Goal: Register for event/course

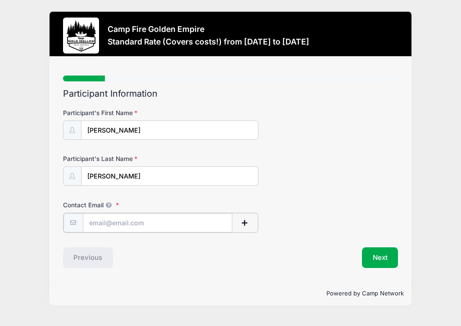
click at [215, 220] on input "Contact Email" at bounding box center [157, 222] width 149 height 19
type input "[EMAIL_ADDRESS][DOMAIN_NAME]"
click at [389, 256] on button "Next" at bounding box center [380, 256] width 36 height 21
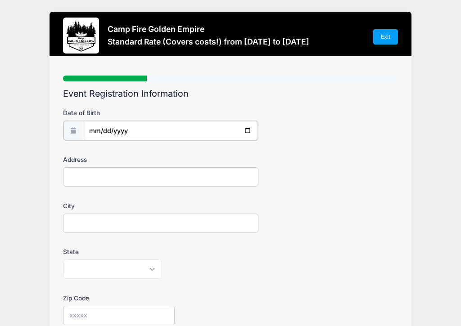
click at [237, 134] on input "date" at bounding box center [170, 130] width 175 height 19
type input "1944-05-04"
click at [240, 178] on input "Address" at bounding box center [160, 175] width 195 height 19
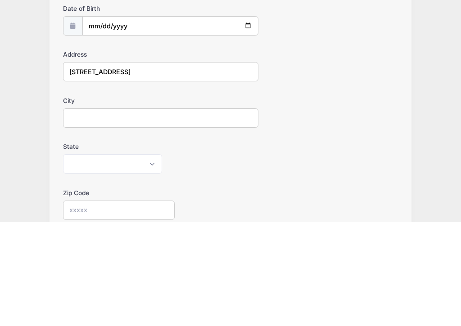
type input "5400 broadway terrace #102"
click at [73, 213] on input "City" at bounding box center [160, 222] width 195 height 19
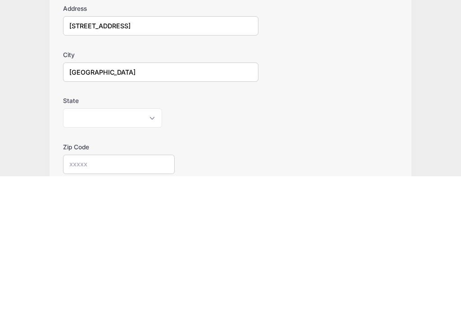
type input "Oakland"
click at [72, 259] on select "Alabama Alaska American Samoa Arizona Arkansas Armed Forces Africa Armed Forces…" at bounding box center [112, 268] width 99 height 19
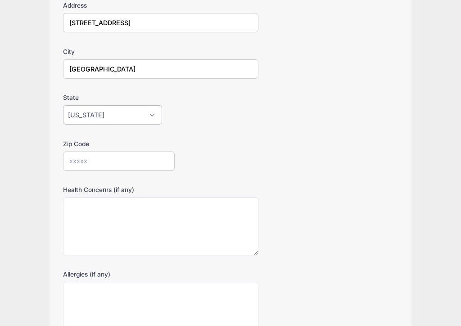
scroll to position [154, 0]
click at [65, 116] on select "Alabama Alaska American Samoa Arizona Arkansas Armed Forces Africa Armed Forces…" at bounding box center [112, 114] width 99 height 19
select select "CA"
click at [69, 162] on input "Zip Code" at bounding box center [119, 160] width 112 height 19
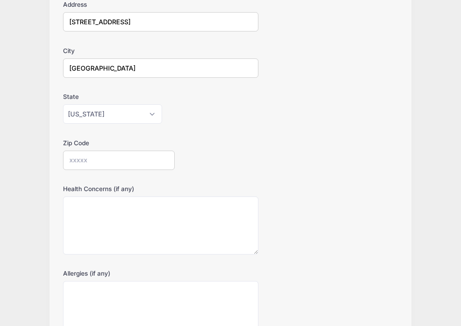
scroll to position [154, 0]
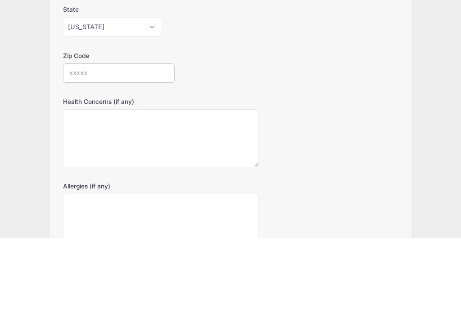
type input "0"
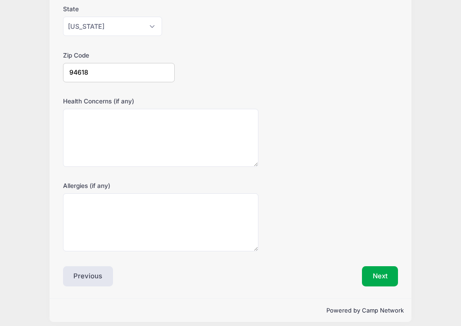
type input "94618"
click at [389, 271] on button "Next" at bounding box center [380, 276] width 36 height 21
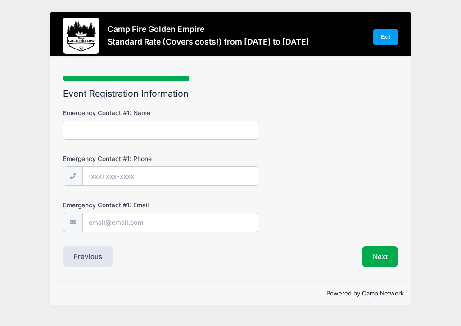
scroll to position [0, 0]
click at [70, 134] on input "Emergency Contact #1: Name" at bounding box center [160, 130] width 195 height 19
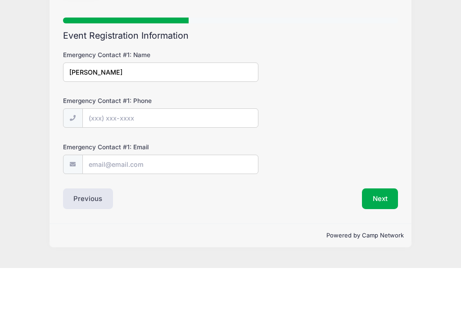
type input "Ollie Wright"
click at [98, 167] on input "Emergency Contact #1: Phone" at bounding box center [170, 176] width 175 height 19
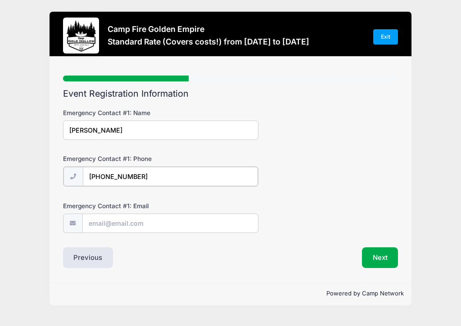
type input "(510) 637-9299"
click at [97, 222] on input "Emergency Contact #1: Email" at bounding box center [170, 222] width 175 height 19
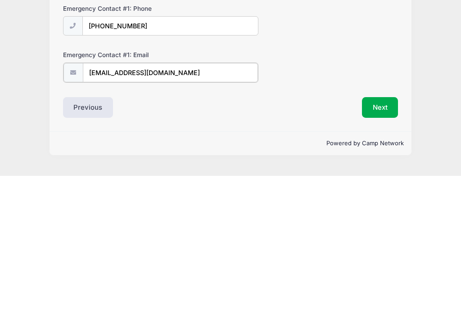
type input "646ollie@gmail.com"
click at [385, 246] on button "Next" at bounding box center [380, 256] width 36 height 21
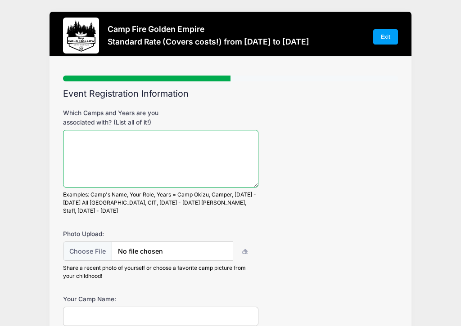
click at [73, 149] on textarea "Which Camps and Years are you associated with? (List all of it!)" at bounding box center [160, 159] width 195 height 58
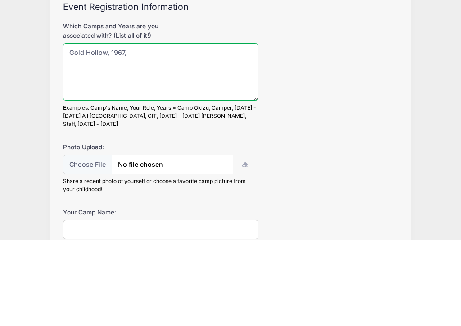
click at [104, 130] on textarea "Gold Hollow, 1967," at bounding box center [160, 159] width 195 height 58
click at [221, 130] on textarea "Gold Hollow, program director 1967," at bounding box center [160, 159] width 195 height 58
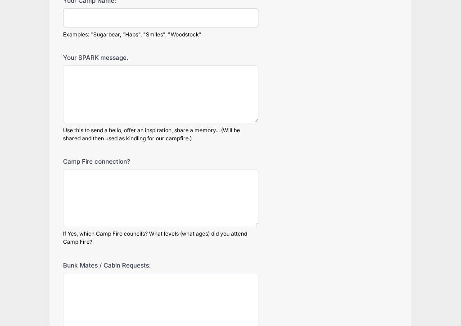
scroll to position [301, 0]
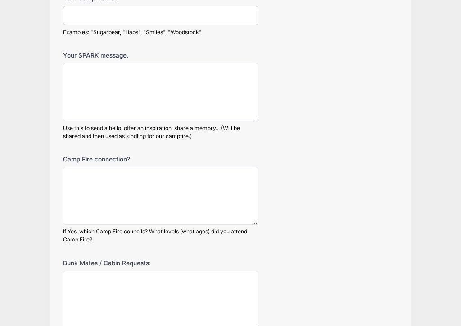
type textarea "Gold Hollow, program director 1967, 1968"
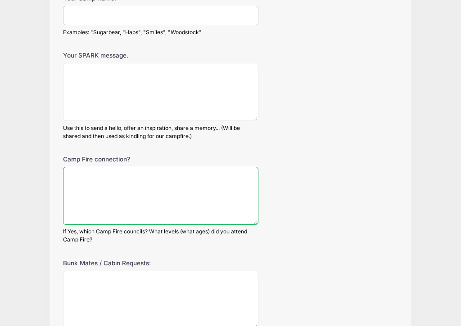
click at [74, 169] on textarea "Camp Fire connection?" at bounding box center [160, 196] width 195 height 58
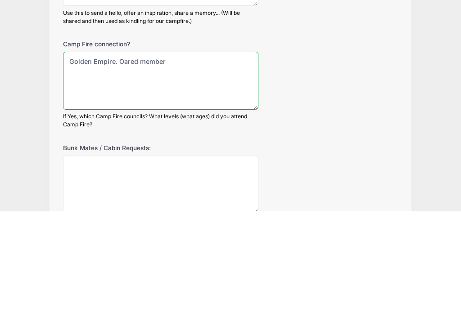
click at [123, 167] on textarea "Golden Empire. Oared member" at bounding box center [160, 196] width 195 height 58
click at [138, 167] on textarea "Golden Empire. Oared member" at bounding box center [160, 196] width 195 height 58
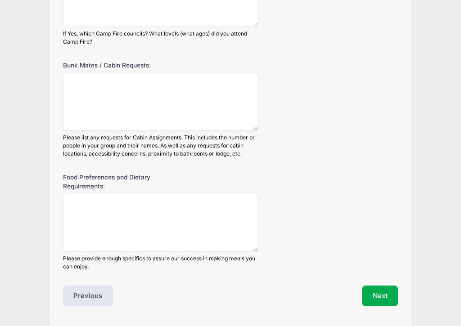
scroll to position [515, 0]
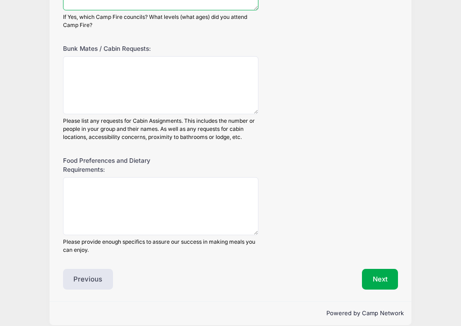
type textarea "Golden Empire. Board member"
click at [386, 269] on button "Next" at bounding box center [380, 279] width 36 height 21
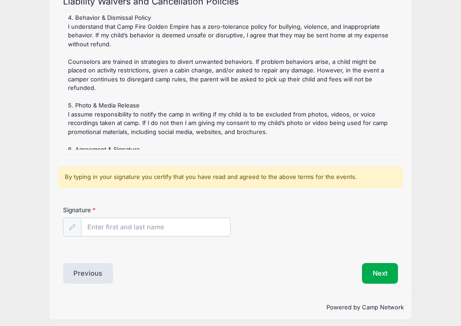
scroll to position [96, 0]
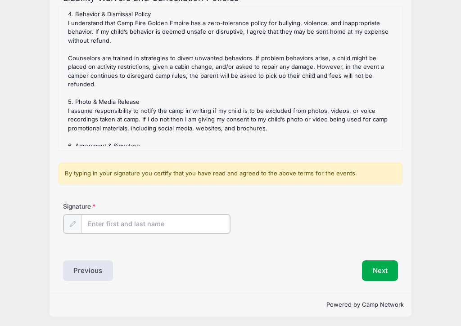
click at [88, 223] on input "Signature" at bounding box center [155, 224] width 148 height 19
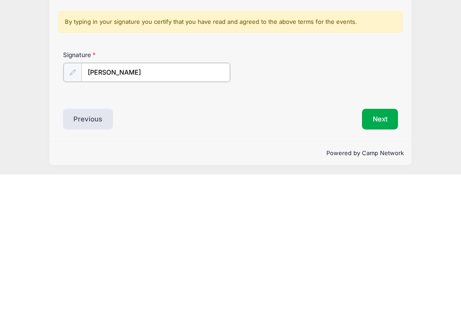
type input "Nancy Wright"
click at [389, 260] on button "Next" at bounding box center [380, 270] width 36 height 21
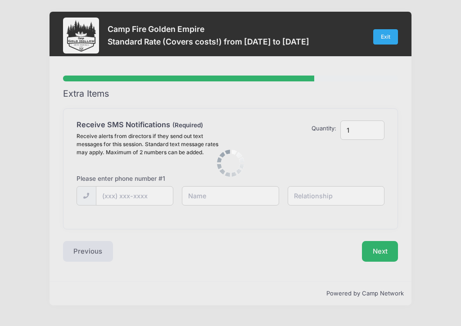
scroll to position [0, 0]
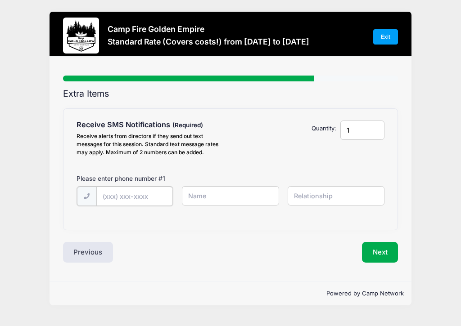
click at [108, 197] on input "text" at bounding box center [134, 196] width 76 height 19
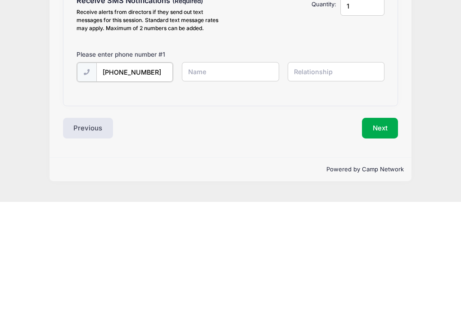
type input "(831) 234-9655"
click at [265, 186] on input "text" at bounding box center [230, 195] width 97 height 19
type input "[PERSON_NAME]"
click at [356, 186] on input "text" at bounding box center [335, 195] width 97 height 19
type input "Self"
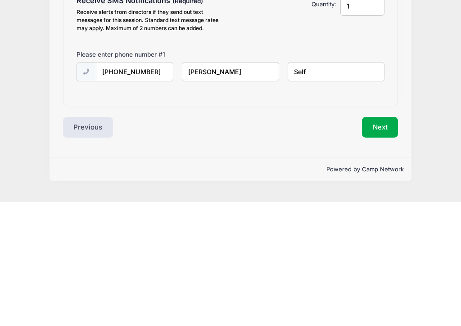
click at [381, 241] on button "Next" at bounding box center [380, 251] width 36 height 21
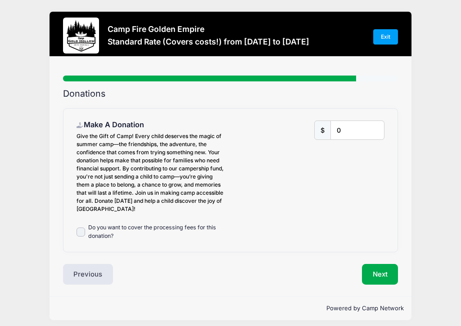
click at [389, 277] on button "Next" at bounding box center [380, 274] width 36 height 21
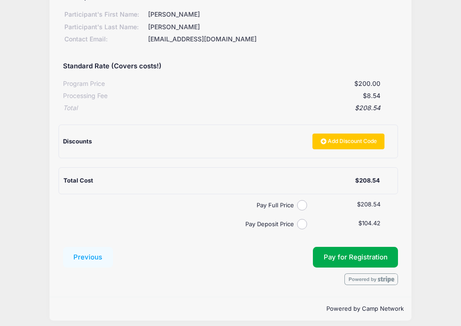
scroll to position [116, 0]
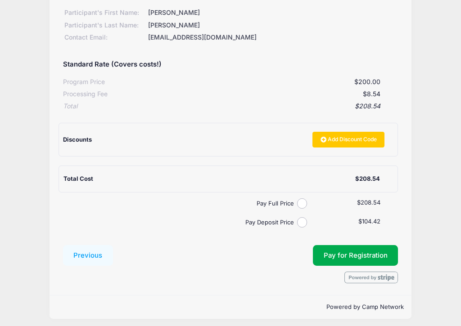
click at [306, 198] on div "Pay Full Price" at bounding box center [194, 203] width 262 height 10
click at [308, 198] on div "Pay Full Price" at bounding box center [194, 203] width 262 height 10
click at [306, 200] on input "Pay Full Price" at bounding box center [302, 203] width 10 height 10
radio input "true"
click at [370, 251] on button "Pay for Registration" at bounding box center [355, 255] width 85 height 21
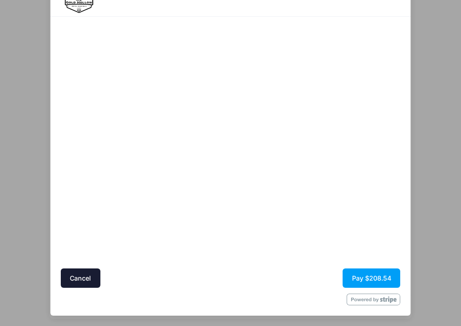
scroll to position [41, 0]
click at [385, 280] on button "Pay $208.54" at bounding box center [371, 278] width 58 height 19
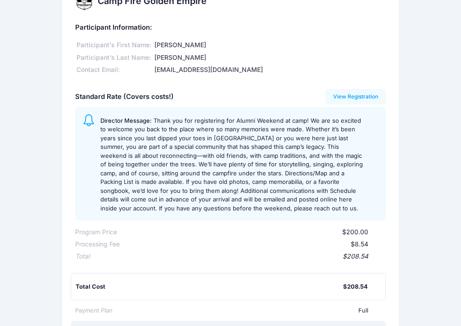
scroll to position [27, 0]
click at [347, 183] on span "Thank you for registering for Alumni Weekend at camp! We are so excited to welc…" at bounding box center [231, 163] width 262 height 95
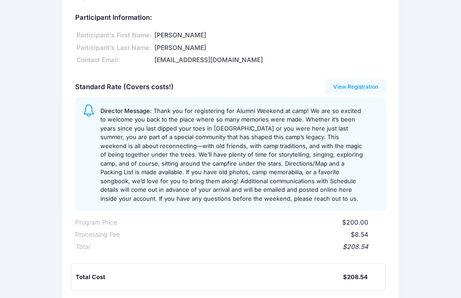
scroll to position [0, 0]
